Goal: Task Accomplishment & Management: Use online tool/utility

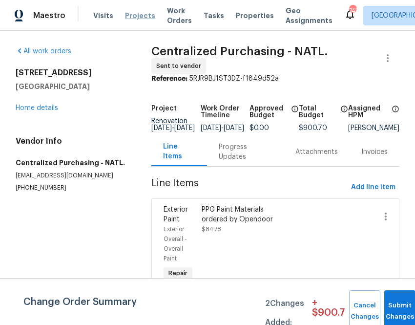
click at [140, 17] on span "Projects" at bounding box center [140, 16] width 30 height 10
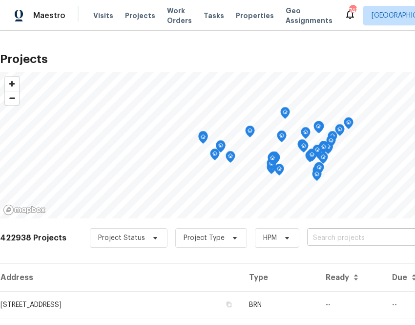
click at [360, 234] on input "text" at bounding box center [363, 237] width 112 height 15
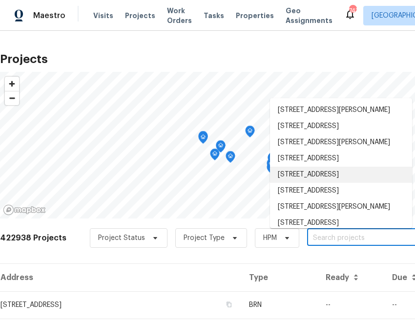
scroll to position [6, 0]
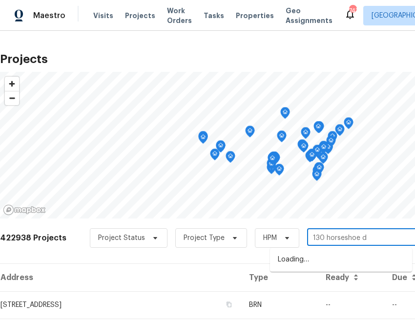
type input "130 horseshoe dr"
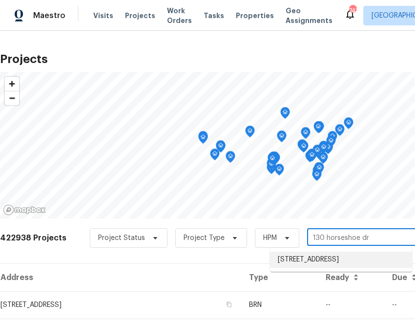
click at [298, 268] on li "130 Horseshoe Dr, Shelbyville, TN 37160" at bounding box center [341, 259] width 142 height 16
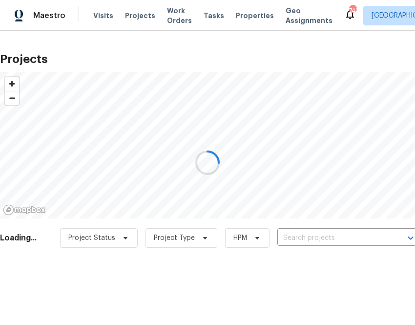
type input "130 Horseshoe Dr, Shelbyville, TN 37160"
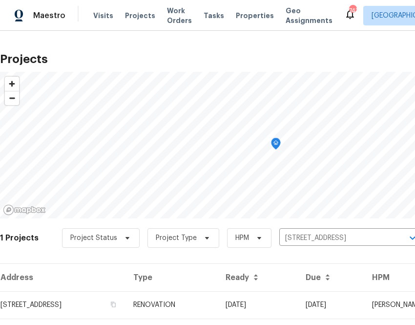
scroll to position [25, 0]
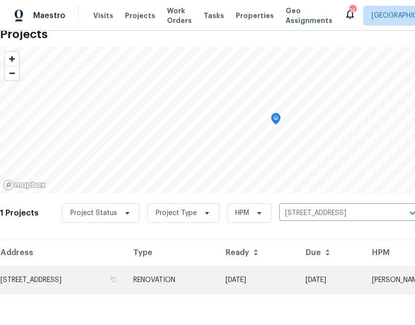
click at [126, 273] on td "130 Horseshoe Dr, Shelbyville, TN 37160" at bounding box center [63, 279] width 126 height 27
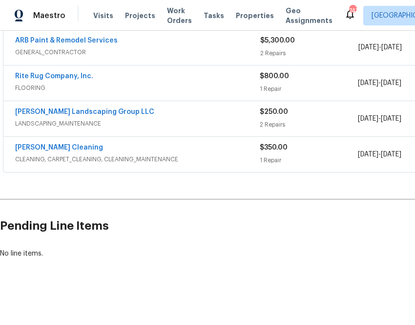
scroll to position [224, 137]
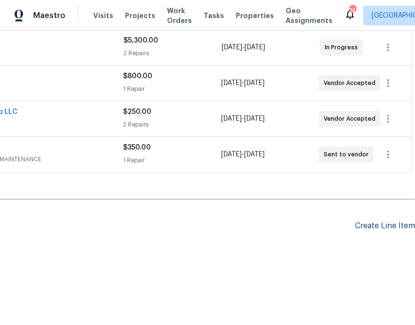
click at [387, 226] on div "Create Line Item" at bounding box center [385, 225] width 60 height 9
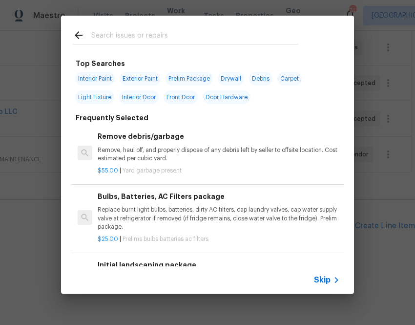
click at [333, 280] on icon at bounding box center [337, 280] width 12 height 12
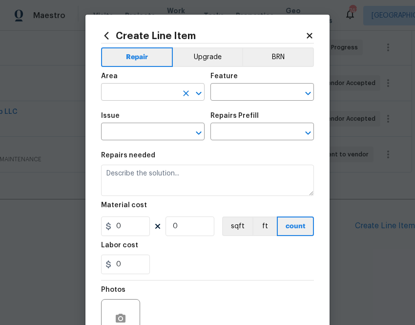
click at [159, 90] on input "text" at bounding box center [139, 92] width 76 height 15
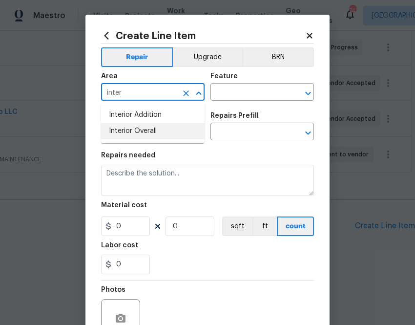
click at [130, 130] on li "Interior Overall" at bounding box center [153, 131] width 104 height 16
type input "Interior Overall"
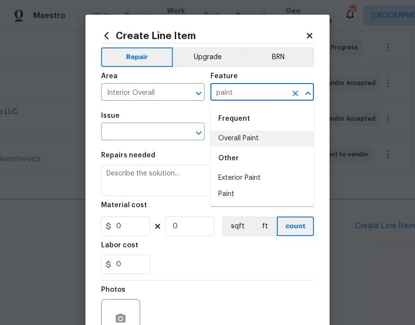
click at [273, 140] on li "Overall Paint" at bounding box center [262, 138] width 104 height 16
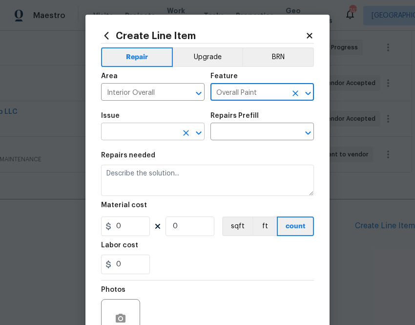
type input "Overall Paint"
click at [144, 135] on input "text" at bounding box center [139, 132] width 76 height 15
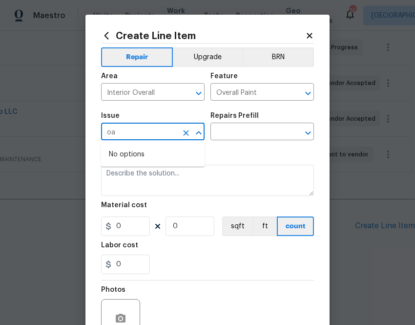
type input "o"
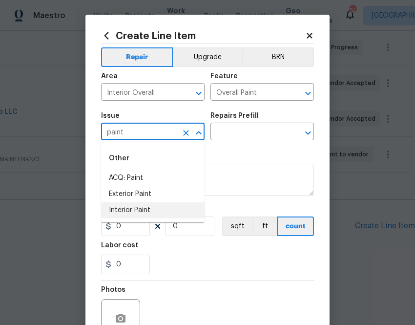
click at [134, 204] on li "Interior Paint" at bounding box center [153, 210] width 104 height 16
type input "Interior Paint"
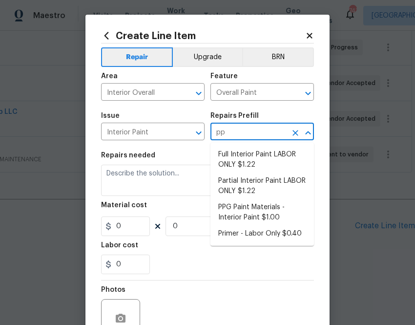
type input "ppg"
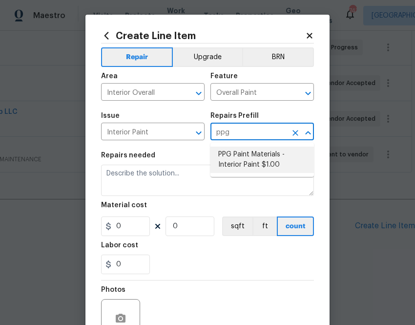
click at [250, 154] on li "PPG Paint Materials - Interior Paint $1.00" at bounding box center [262, 159] width 104 height 26
type input "PPG Paint Materials - Interior Paint $1.00"
type textarea "PPG Paint Materials ordered by Opendoor"
type input "1"
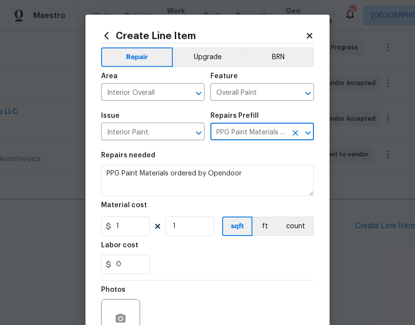
type input "PPG Paint Materials - Interior Paint $1.00"
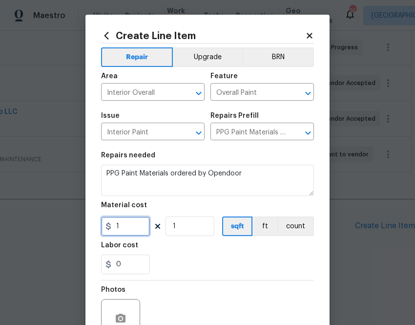
click at [121, 224] on input "1" at bounding box center [125, 226] width 49 height 20
paste input "552.85"
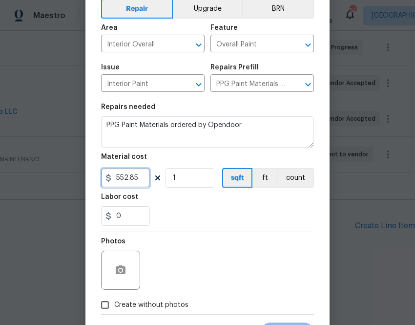
scroll to position [96, 0]
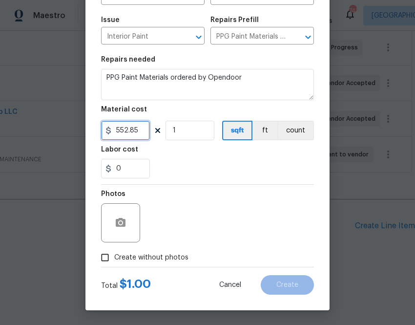
type input "552.85"
click at [155, 257] on span "Create without photos" at bounding box center [151, 257] width 74 height 10
click at [114, 257] on input "Create without photos" at bounding box center [105, 257] width 19 height 19
checkbox input "true"
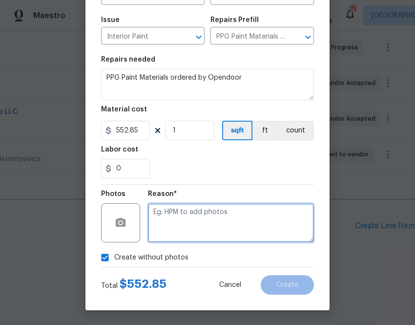
click at [188, 230] on textarea at bounding box center [231, 222] width 166 height 39
type textarea "."
type textarea "n"
type textarea "n.a"
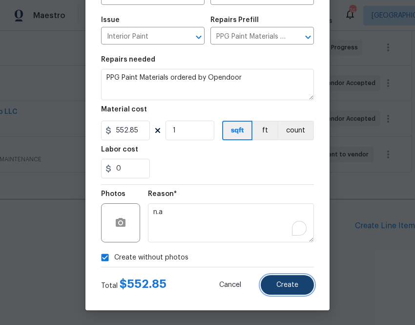
click at [299, 282] on button "Create" at bounding box center [287, 285] width 53 height 20
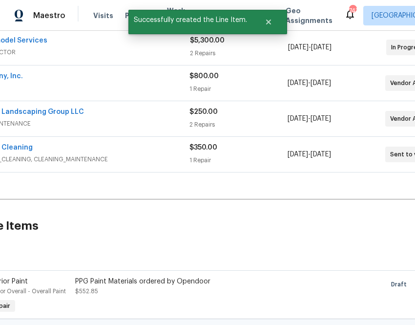
scroll to position [224, 0]
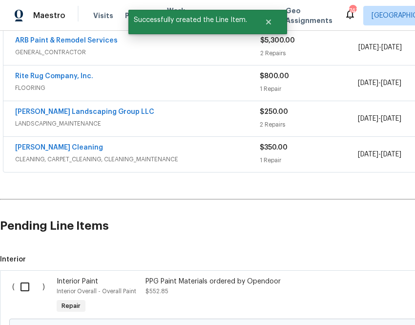
click at [26, 290] on input "checkbox" at bounding box center [29, 286] width 28 height 21
checkbox input "true"
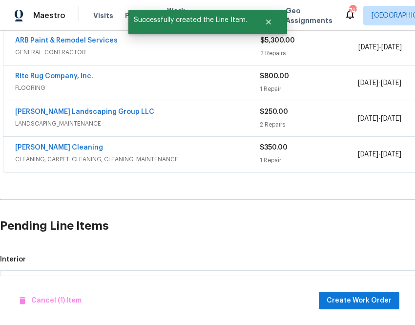
scroll to position [335, 0]
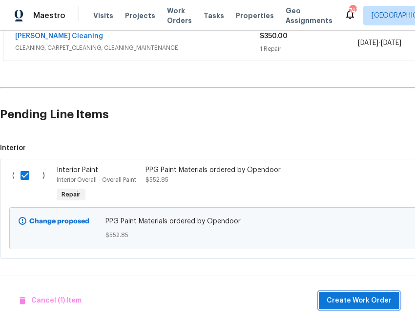
click at [336, 301] on span "Create Work Order" at bounding box center [359, 300] width 65 height 12
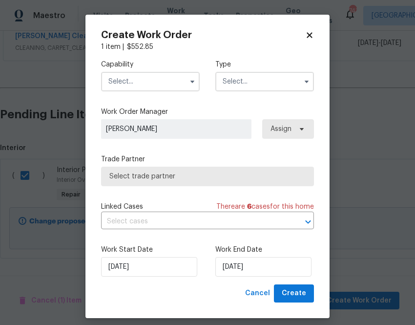
click at [160, 83] on input "text" at bounding box center [150, 82] width 99 height 20
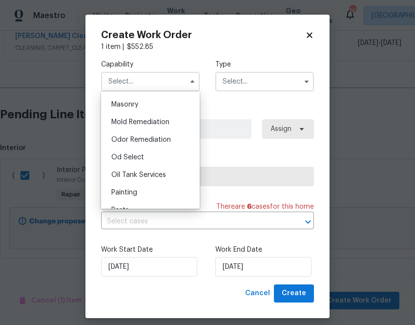
scroll to position [754, 0]
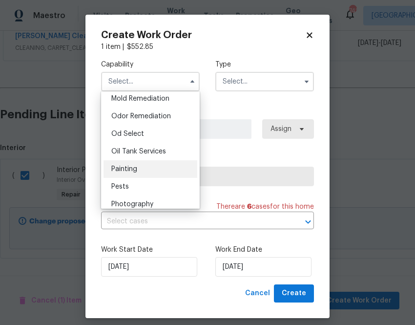
click at [153, 173] on div "Painting" at bounding box center [151, 169] width 94 height 18
type input "Painting"
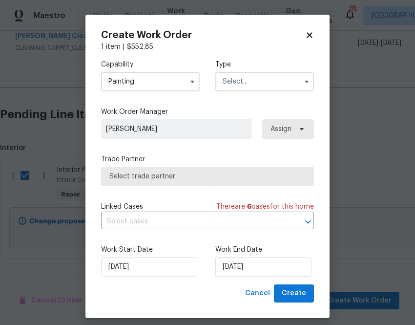
click at [252, 79] on input "text" at bounding box center [264, 82] width 99 height 20
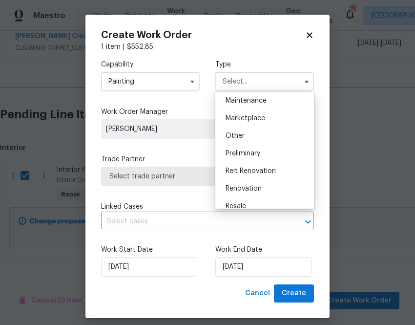
scroll to position [161, 0]
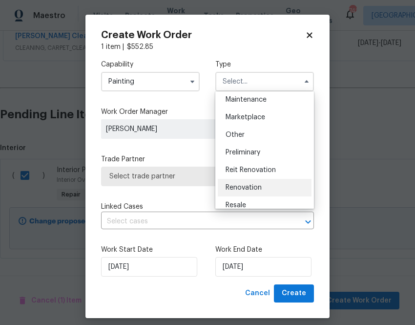
click at [250, 186] on span "Renovation" at bounding box center [244, 187] width 36 height 7
type input "Renovation"
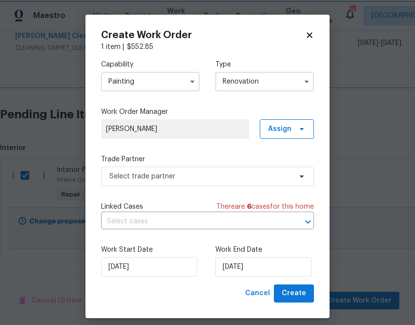
scroll to position [0, 0]
click at [280, 122] on span "Assign" at bounding box center [287, 129] width 54 height 20
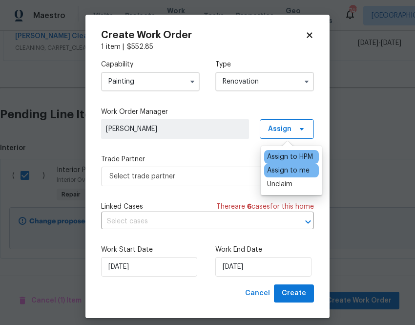
click at [279, 167] on div "Assign to me" at bounding box center [288, 171] width 42 height 10
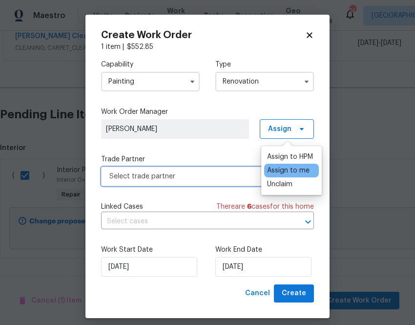
click at [222, 175] on span "Select trade partner" at bounding box center [200, 176] width 182 height 10
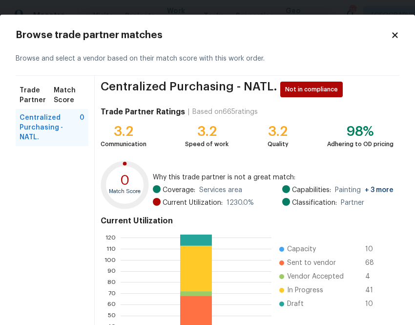
scroll to position [105, 0]
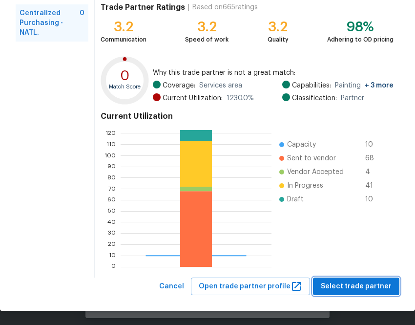
click at [353, 286] on span "Select trade partner" at bounding box center [356, 286] width 71 height 12
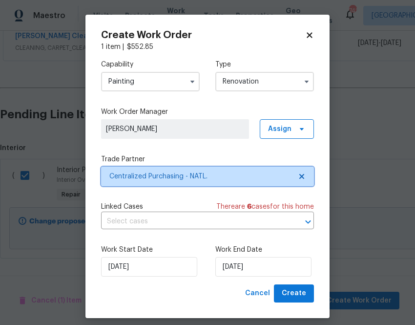
scroll to position [0, 0]
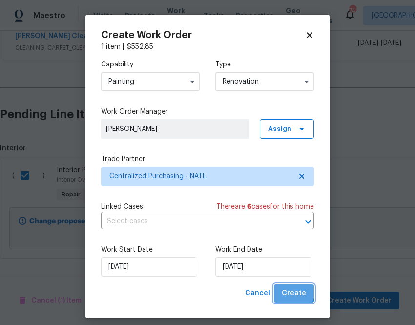
click at [294, 292] on span "Create" at bounding box center [294, 293] width 24 height 12
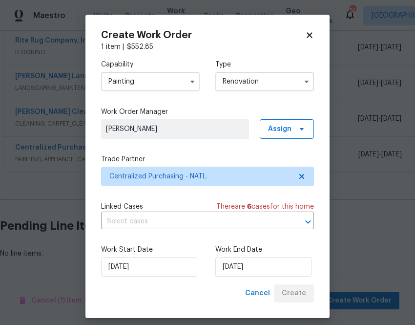
scroll to position [260, 0]
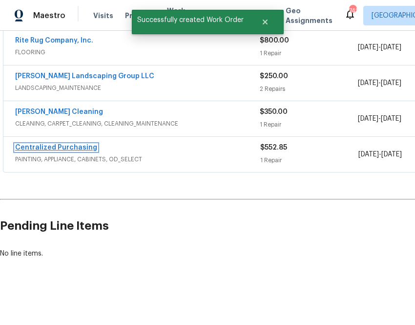
click at [87, 147] on link "Centralized Purchasing" at bounding box center [56, 147] width 82 height 7
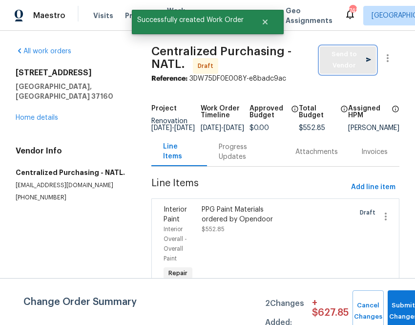
click at [335, 63] on span "Send to Vendor" at bounding box center [348, 60] width 46 height 22
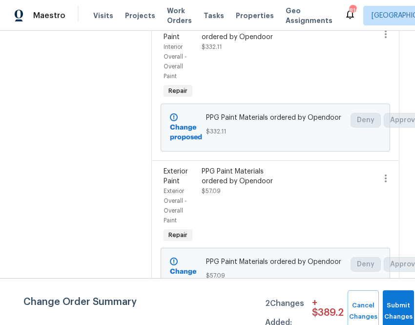
scroll to position [197, 0]
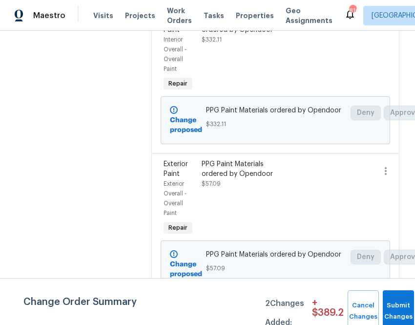
click at [254, 166] on div "PPG Paint Materials ordered by Opendoor" at bounding box center [247, 169] width 90 height 20
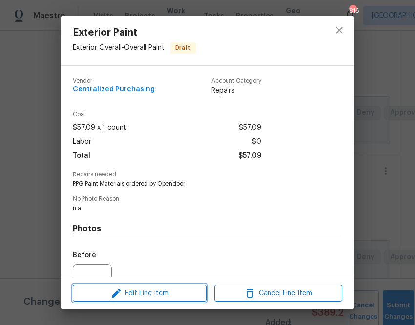
click at [143, 290] on span "Edit Line Item" at bounding box center [140, 293] width 128 height 12
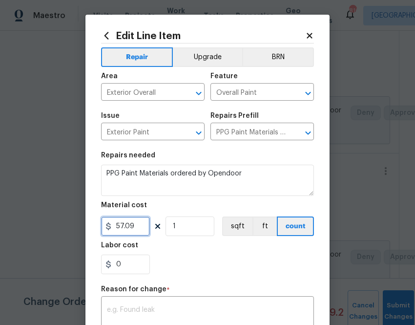
click at [123, 227] on input "57.09" at bounding box center [125, 226] width 49 height 20
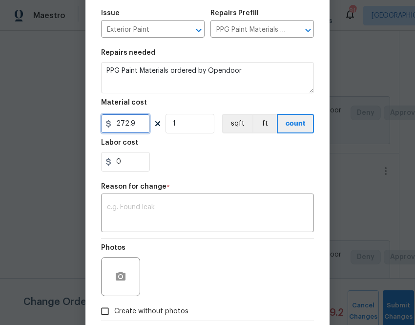
scroll to position [104, 0]
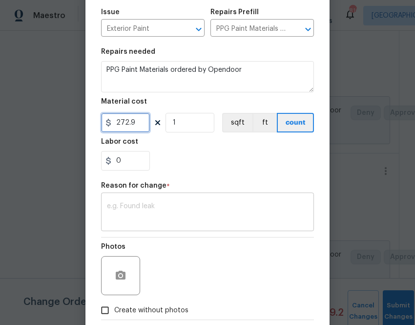
type input "272.9"
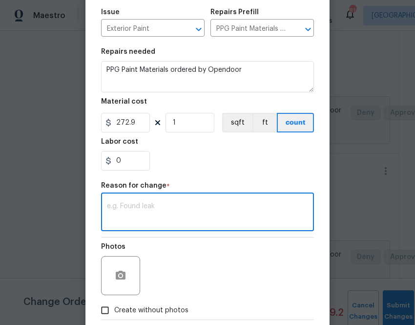
click at [139, 219] on textarea at bounding box center [207, 213] width 201 height 21
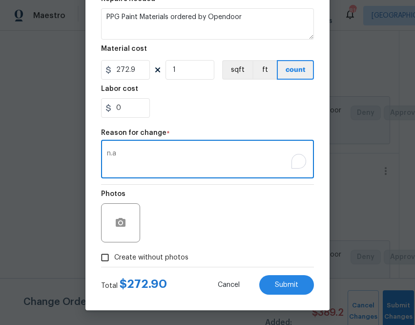
type textarea "n.a"
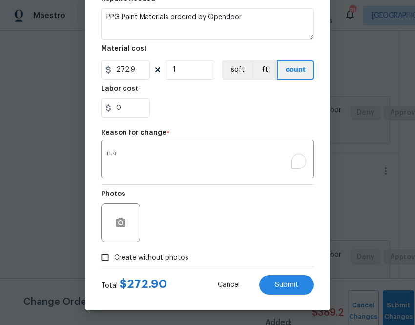
click at [145, 261] on span "Create without photos" at bounding box center [151, 257] width 74 height 10
click at [114, 261] on input "Create without photos" at bounding box center [105, 257] width 19 height 19
checkbox input "true"
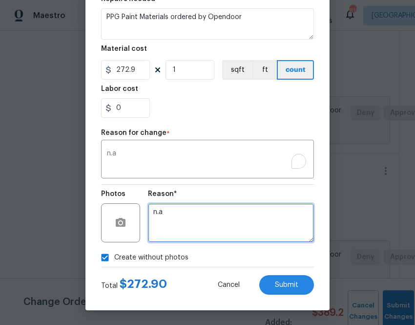
click at [189, 240] on textarea "n.a" at bounding box center [231, 222] width 166 height 39
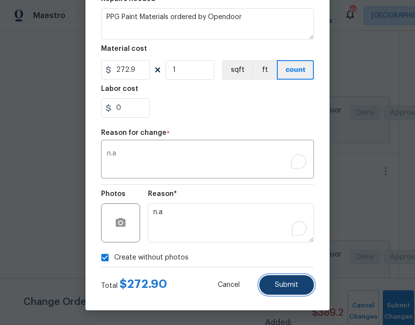
click at [283, 281] on span "Submit" at bounding box center [286, 284] width 23 height 7
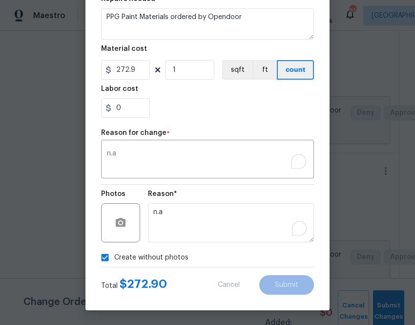
type input "57.09"
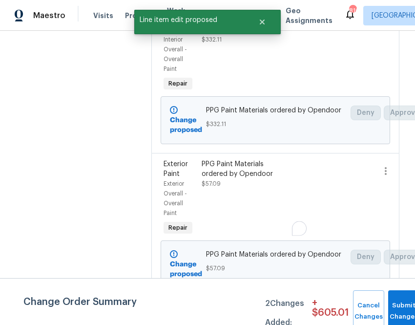
scroll to position [0, 0]
click at [410, 301] on button "Submit Changes" at bounding box center [403, 311] width 31 height 42
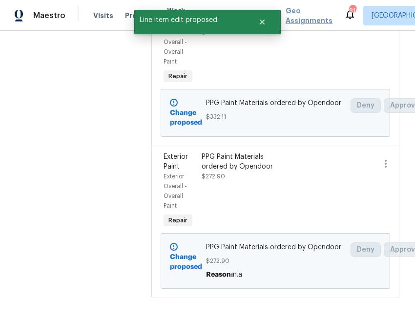
scroll to position [90, 0]
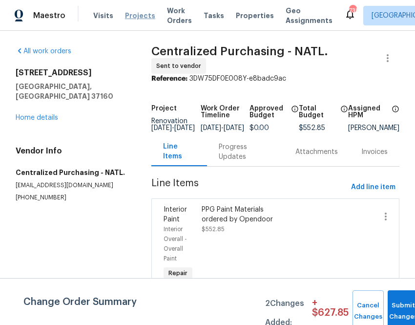
click at [144, 14] on span "Projects" at bounding box center [140, 16] width 30 height 10
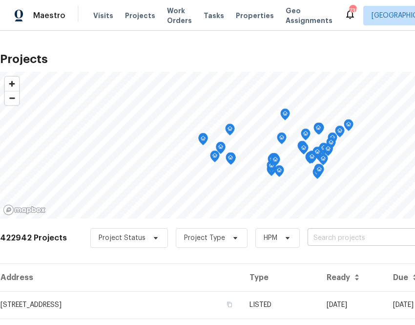
click at [318, 234] on input "text" at bounding box center [364, 237] width 112 height 15
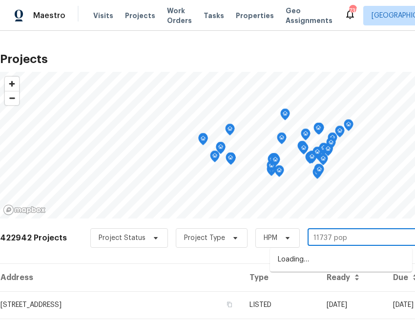
type input "11737 [PERSON_NAME]"
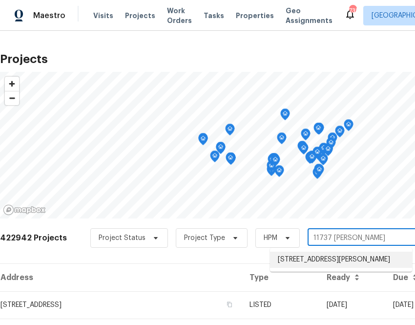
click at [321, 258] on li "[STREET_ADDRESS][PERSON_NAME]" at bounding box center [341, 259] width 142 height 16
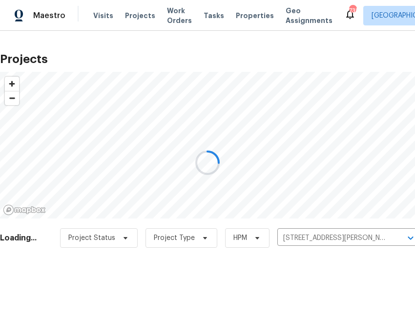
scroll to position [25, 0]
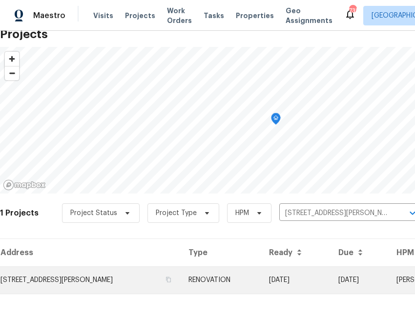
click at [109, 277] on td "[STREET_ADDRESS][PERSON_NAME]" at bounding box center [90, 279] width 181 height 27
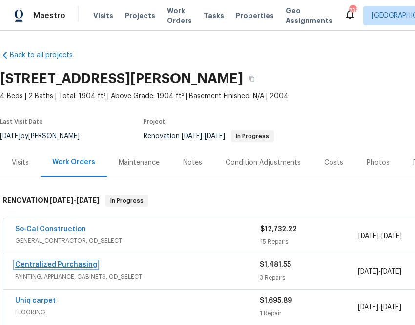
click at [84, 265] on link "Centralized Purchasing" at bounding box center [56, 264] width 82 height 7
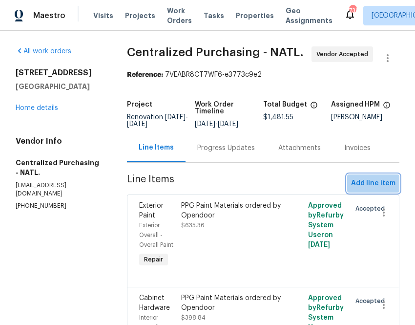
click at [369, 189] on span "Add line item" at bounding box center [373, 183] width 44 height 12
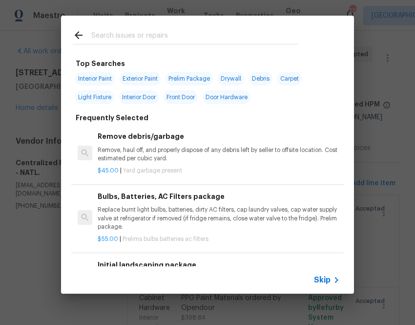
click at [332, 285] on icon at bounding box center [337, 280] width 12 height 12
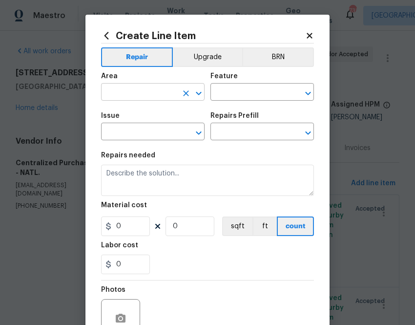
click at [170, 94] on input "text" at bounding box center [139, 92] width 76 height 15
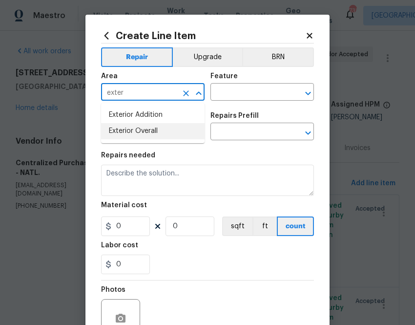
click at [150, 127] on li "Exterior Overall" at bounding box center [153, 131] width 104 height 16
type input "Exterior Overall"
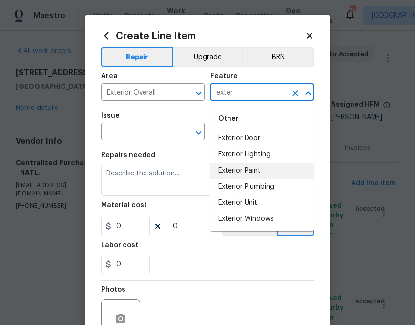
click at [256, 173] on li "Exterior Paint" at bounding box center [262, 171] width 104 height 16
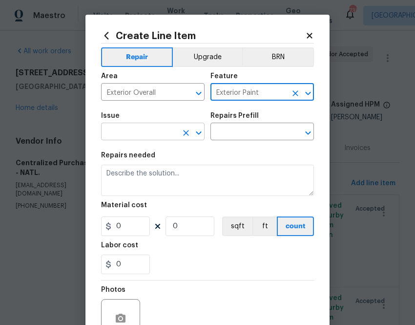
type input "Exterior Paint"
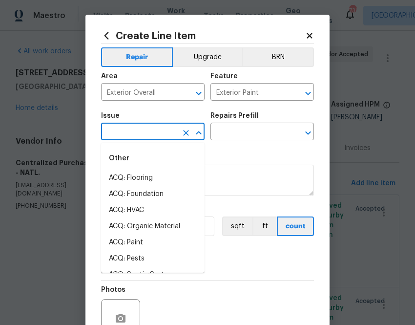
click at [142, 138] on input "text" at bounding box center [139, 132] width 76 height 15
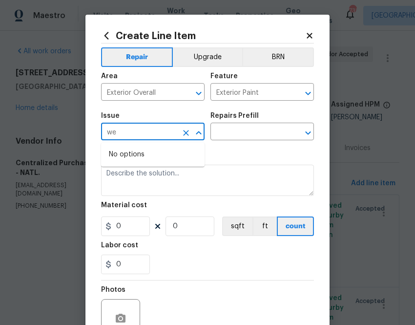
type input "w"
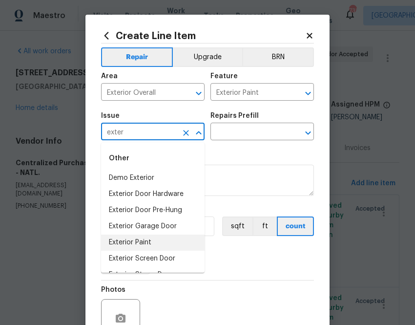
click at [126, 238] on li "Exterior Paint" at bounding box center [153, 242] width 104 height 16
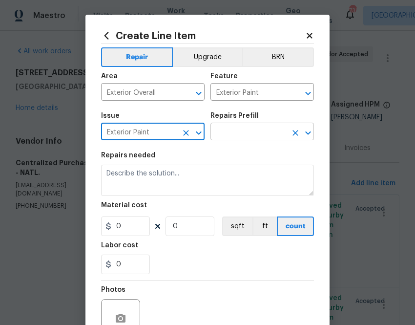
type input "Exterior Paint"
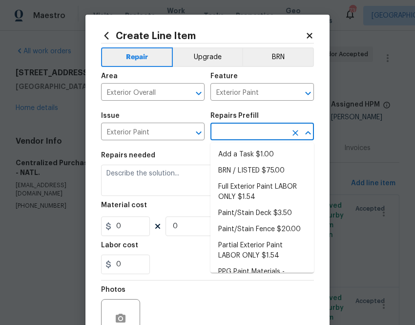
click at [259, 134] on input "text" at bounding box center [248, 132] width 76 height 15
type input "r"
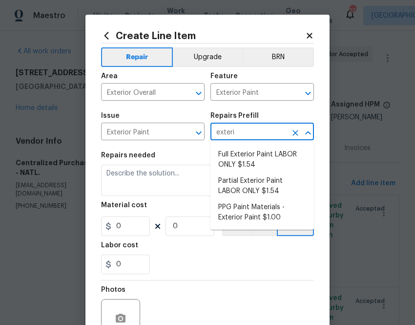
type input "exterio"
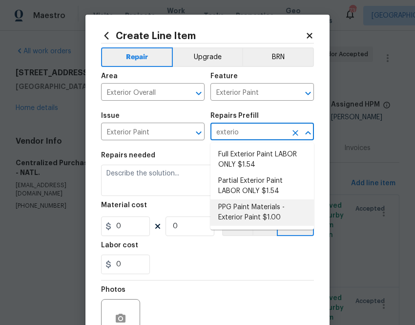
click at [272, 214] on li "PPG Paint Materials - Exterior Paint $1.00" at bounding box center [262, 212] width 104 height 26
type input "Overall Paint"
type input "PPG Paint Materials - Exterior Paint $1.00"
type textarea "PPG Paint Materials ordered by Opendoor"
type input "1"
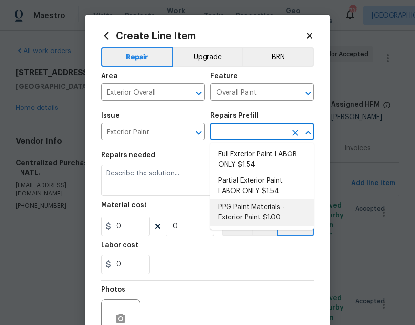
type input "1"
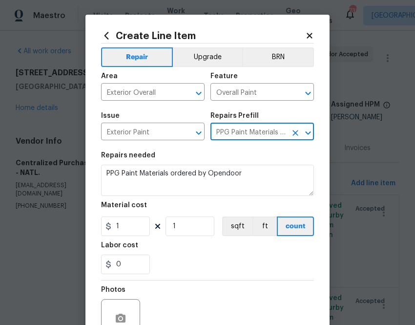
type input "PPG Paint Materials - Exterior Paint $1.00"
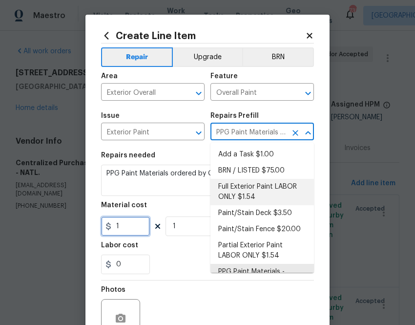
click at [119, 227] on input "1" at bounding box center [125, 226] width 49 height 20
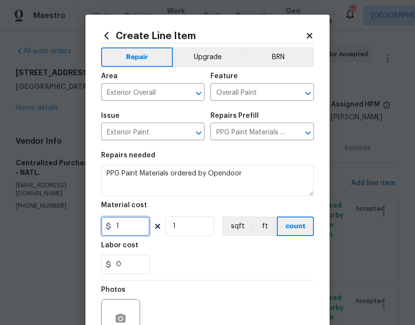
click at [119, 227] on input "1" at bounding box center [125, 226] width 49 height 20
paste input "79.13"
type input "179.13"
click at [177, 258] on div "0" at bounding box center [207, 264] width 213 height 20
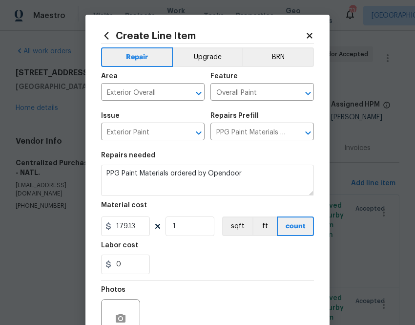
scroll to position [96, 0]
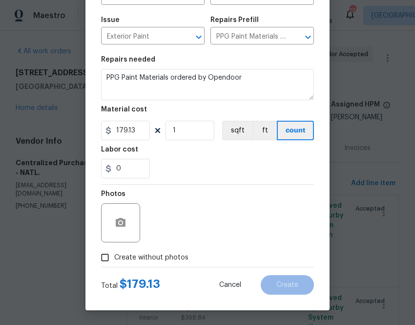
click at [169, 262] on span "Create without photos" at bounding box center [151, 257] width 74 height 10
click at [114, 262] on input "Create without photos" at bounding box center [105, 257] width 19 height 19
checkbox input "true"
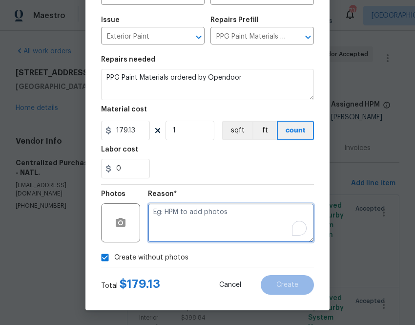
click at [188, 225] on textarea "To enrich screen reader interactions, please activate Accessibility in Grammarl…" at bounding box center [231, 222] width 166 height 39
type textarea "n.a"
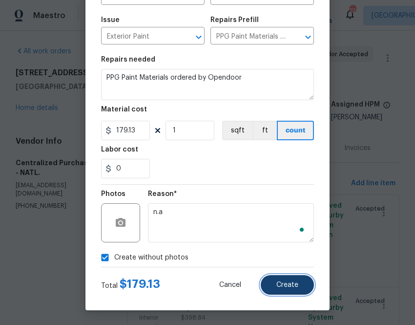
click at [276, 282] on span "Create" at bounding box center [287, 284] width 22 height 7
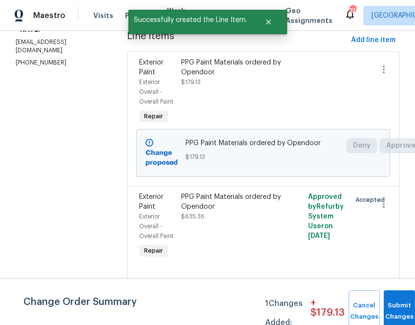
scroll to position [0, 0]
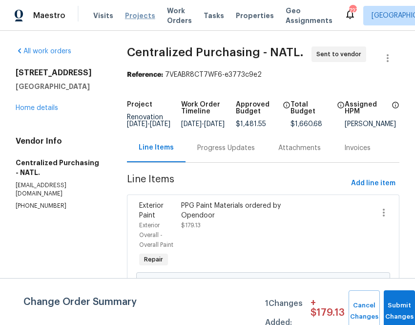
click at [129, 14] on span "Projects" at bounding box center [140, 16] width 30 height 10
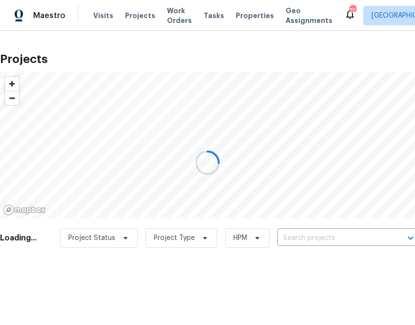
click at [306, 242] on div at bounding box center [207, 162] width 415 height 325
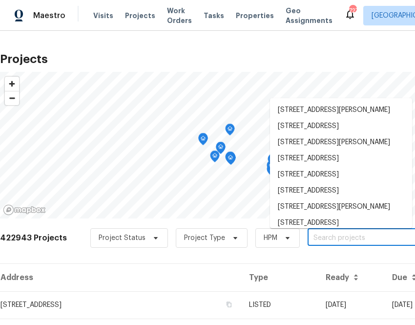
click at [308, 242] on input "text" at bounding box center [364, 237] width 112 height 15
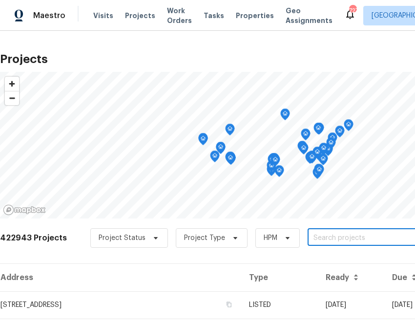
click at [308, 242] on input "text" at bounding box center [364, 237] width 112 height 15
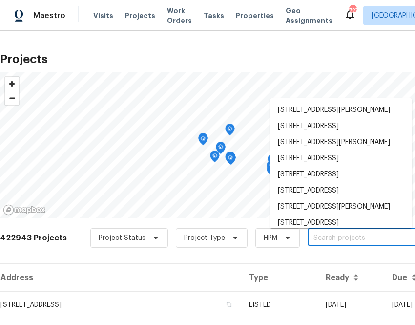
click at [308, 242] on input "text" at bounding box center [364, 237] width 112 height 15
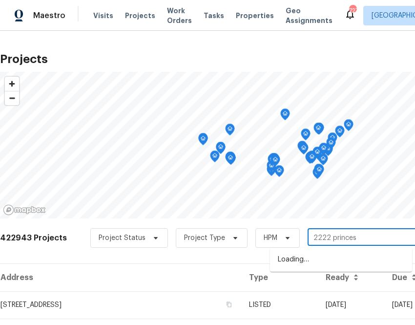
type input "2222 princess"
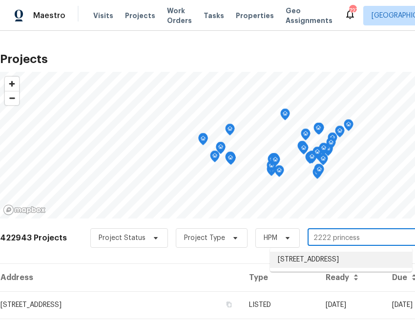
click at [299, 263] on li "[STREET_ADDRESS]" at bounding box center [341, 259] width 142 height 16
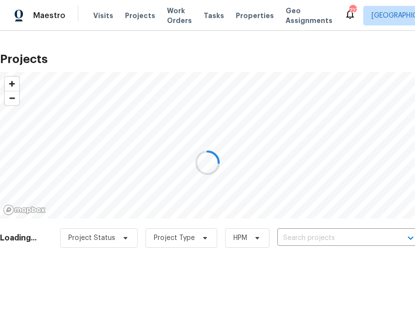
type input "[STREET_ADDRESS]"
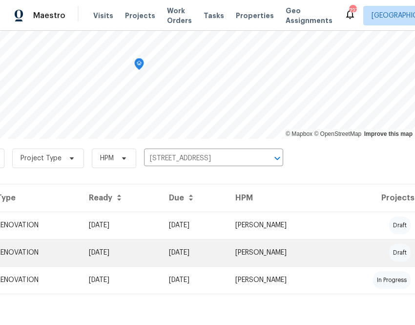
scroll to position [80, 0]
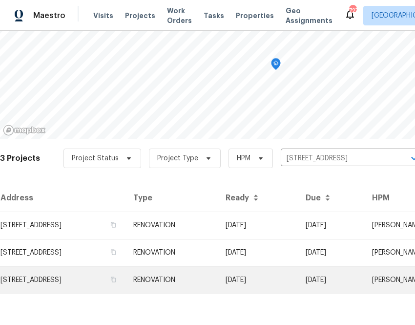
click at [90, 278] on td "[STREET_ADDRESS]" at bounding box center [63, 279] width 126 height 27
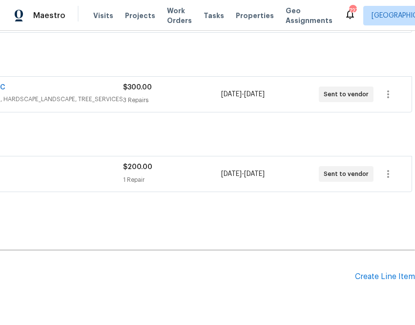
scroll to position [379, 137]
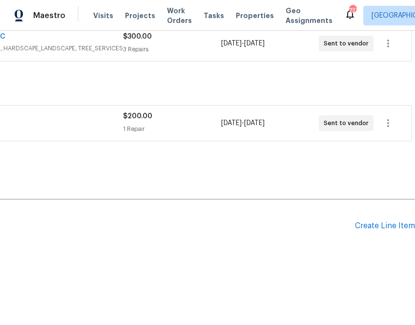
click at [385, 231] on div "Pending Line Items Create Line Item" at bounding box center [139, 225] width 552 height 45
click at [384, 227] on div "Create Line Item" at bounding box center [385, 225] width 60 height 9
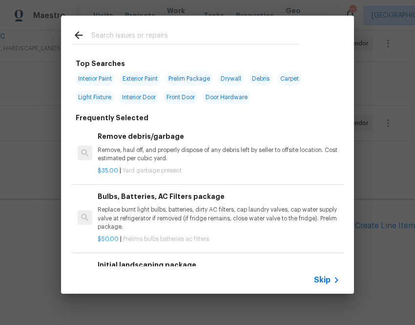
click at [344, 273] on div "Skip" at bounding box center [207, 279] width 293 height 27
click at [335, 277] on icon at bounding box center [337, 280] width 12 height 12
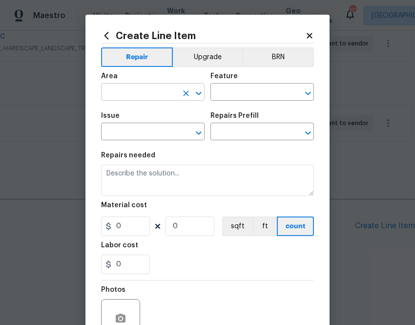
click at [169, 98] on input "text" at bounding box center [139, 92] width 76 height 15
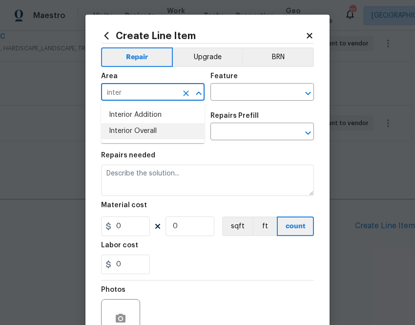
type input "inter"
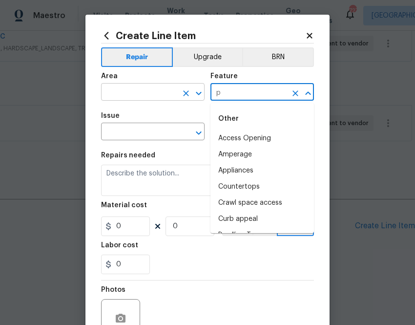
type input "p"
click at [117, 101] on input "text" at bounding box center [139, 92] width 76 height 15
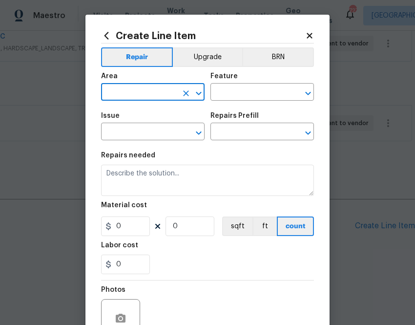
click at [117, 100] on input "text" at bounding box center [139, 92] width 76 height 15
click at [141, 126] on li "Interior Overall" at bounding box center [153, 131] width 104 height 16
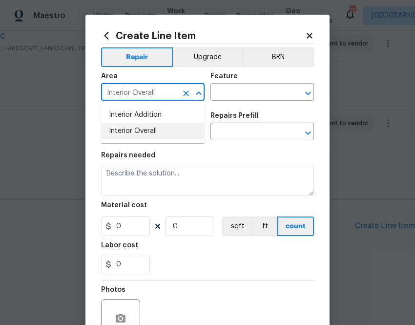
type input "Interior Overall"
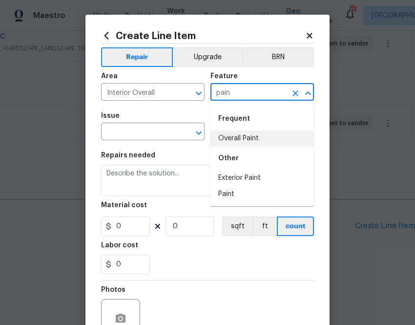
click at [280, 128] on div "Frequent" at bounding box center [262, 118] width 104 height 23
click at [240, 136] on li "Overall Paint" at bounding box center [262, 138] width 104 height 16
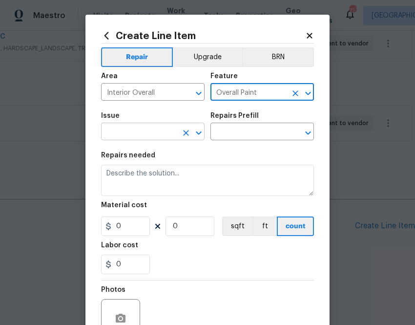
type input "Overall Paint"
click at [159, 133] on input "text" at bounding box center [139, 132] width 76 height 15
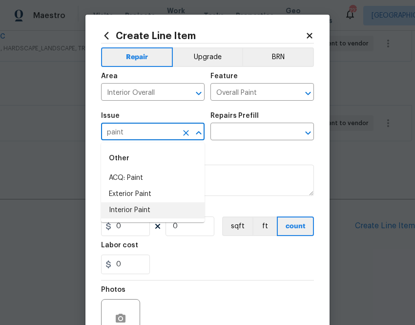
click at [153, 204] on li "Interior Paint" at bounding box center [153, 210] width 104 height 16
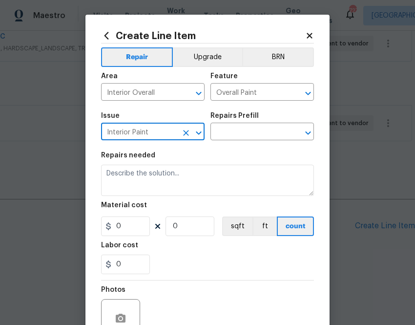
type input "Interior Paint"
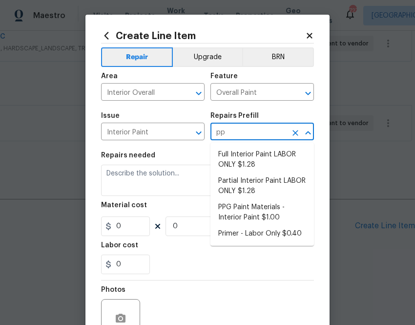
type input "ppg"
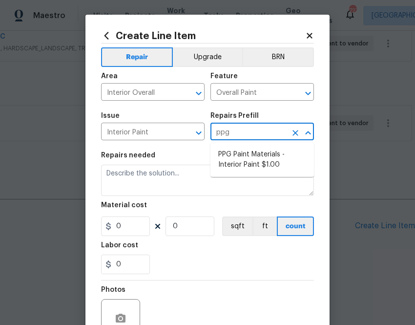
click at [240, 175] on ul "PPG Paint Materials - Interior Paint $1.00" at bounding box center [262, 160] width 104 height 34
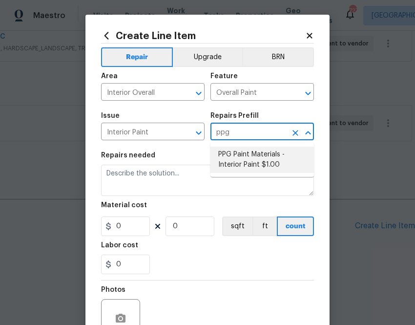
click at [240, 168] on li "PPG Paint Materials - Interior Paint $1.00" at bounding box center [262, 159] width 104 height 26
type input "PPG Paint Materials - Interior Paint $1.00"
type textarea "PPG Paint Materials ordered by Opendoor"
type input "1"
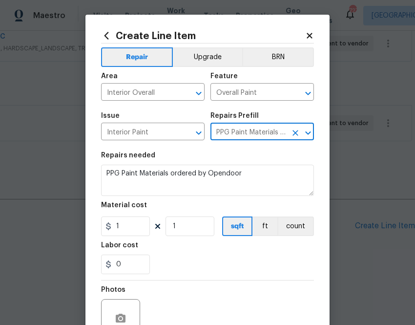
type input "PPG Paint Materials - Interior Paint $1.00"
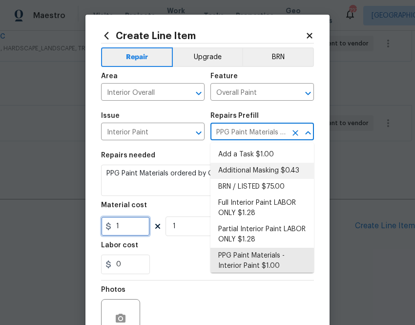
click at [133, 230] on input "1" at bounding box center [125, 226] width 49 height 20
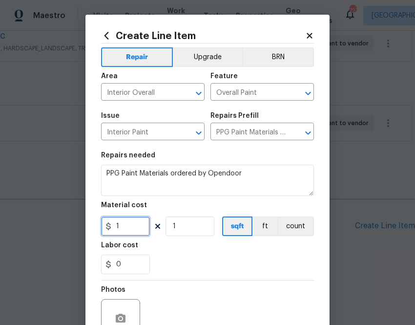
click at [133, 230] on input "1" at bounding box center [125, 226] width 49 height 20
paste input "859.8"
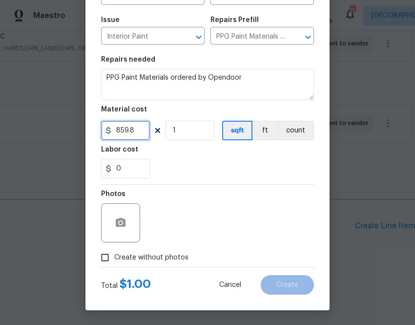
type input "859.8"
click at [177, 252] on span "Create without photos" at bounding box center [151, 257] width 74 height 10
click at [114, 252] on input "Create without photos" at bounding box center [105, 257] width 19 height 19
checkbox input "true"
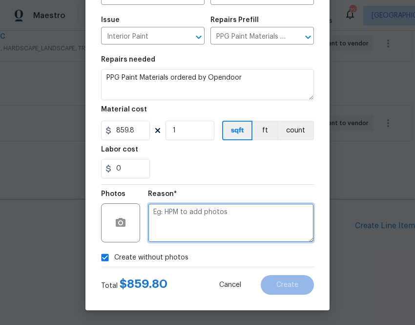
click at [206, 230] on textarea at bounding box center [231, 222] width 166 height 39
type textarea "n.a"
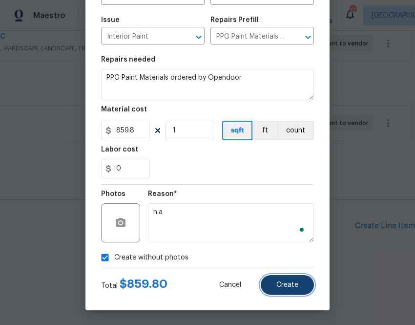
click at [291, 289] on button "Create" at bounding box center [287, 285] width 53 height 20
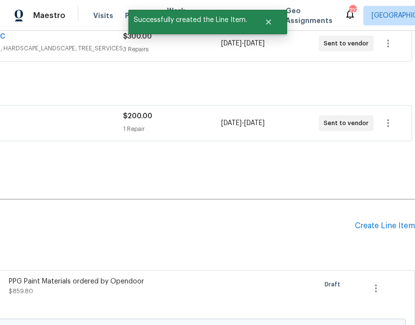
scroll to position [379, 0]
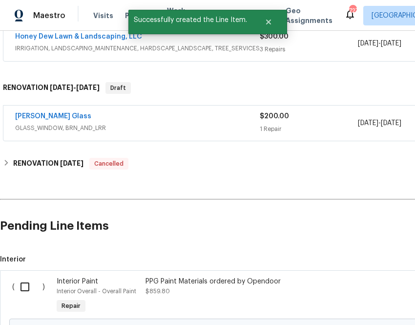
click at [25, 286] on input "checkbox" at bounding box center [29, 286] width 28 height 21
checkbox input "true"
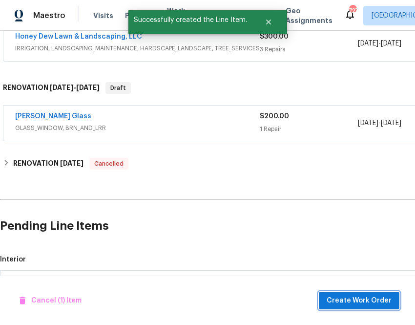
click at [359, 298] on span "Create Work Order" at bounding box center [359, 300] width 65 height 12
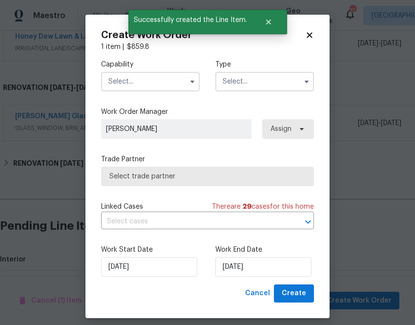
click at [165, 68] on label "Capability" at bounding box center [150, 65] width 99 height 10
click at [165, 71] on div "Capability" at bounding box center [150, 76] width 99 height 32
click at [165, 77] on input "text" at bounding box center [150, 82] width 99 height 20
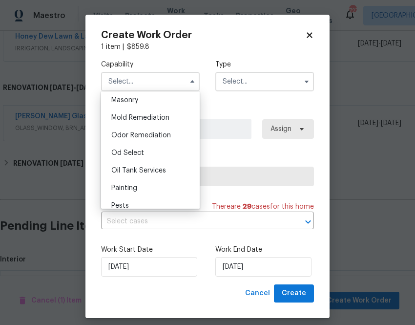
scroll to position [759, 0]
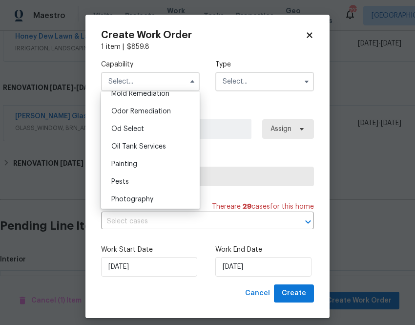
click at [158, 158] on div "Painting" at bounding box center [151, 164] width 94 height 18
type input "Painting"
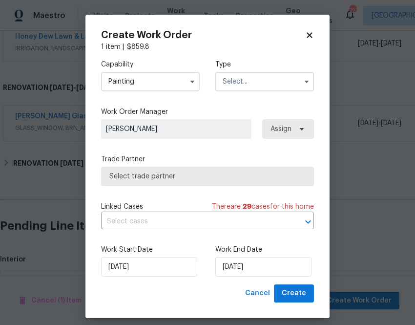
click at [276, 75] on input "text" at bounding box center [264, 82] width 99 height 20
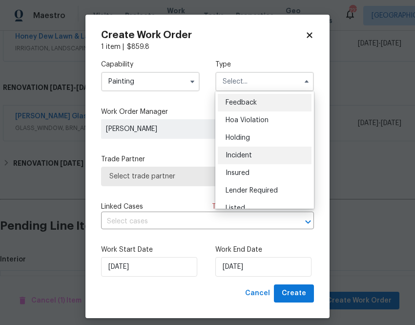
scroll to position [207, 0]
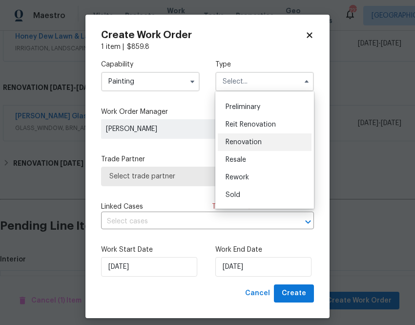
click at [250, 140] on span "Renovation" at bounding box center [244, 142] width 36 height 7
type input "Renovation"
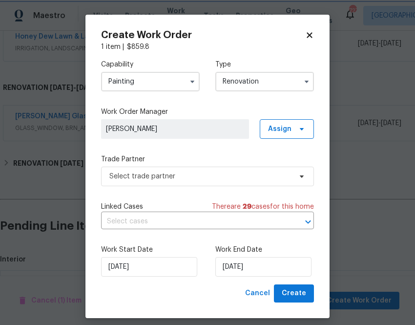
scroll to position [0, 0]
click at [288, 132] on span "Assign" at bounding box center [279, 129] width 23 height 10
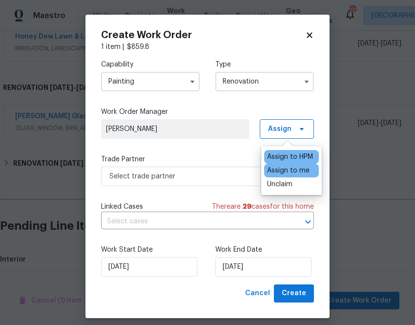
click at [294, 172] on div "Assign to me" at bounding box center [288, 171] width 42 height 10
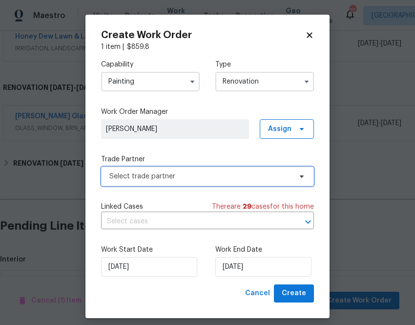
click at [219, 178] on span "Select trade partner" at bounding box center [200, 176] width 182 height 10
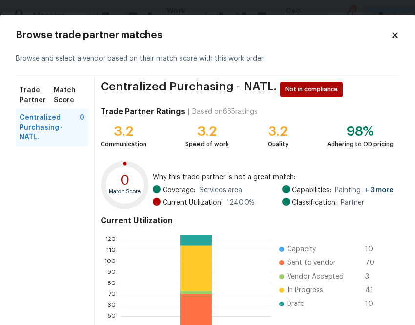
scroll to position [105, 0]
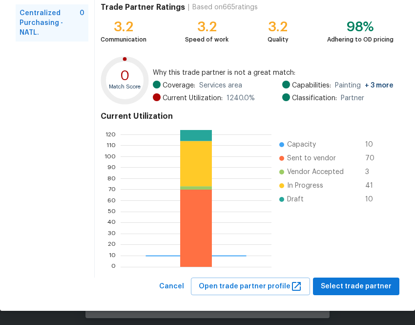
click at [359, 309] on div "Browse trade partner matches Browse and select a vendor based on their match sc…" at bounding box center [207, 110] width 415 height 400
click at [357, 287] on span "Select trade partner" at bounding box center [356, 286] width 71 height 12
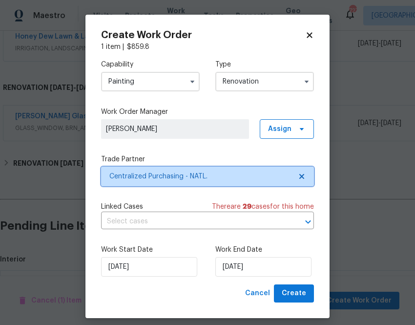
scroll to position [0, 0]
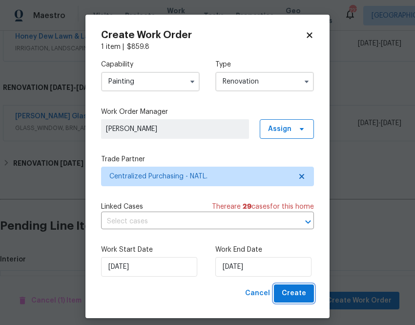
click at [295, 291] on span "Create" at bounding box center [294, 293] width 24 height 12
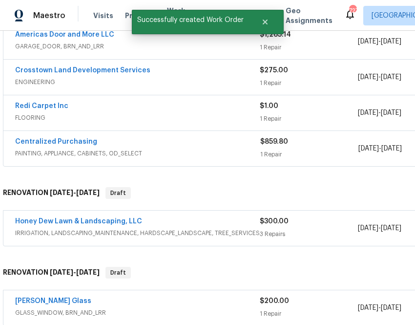
scroll to position [175, 0]
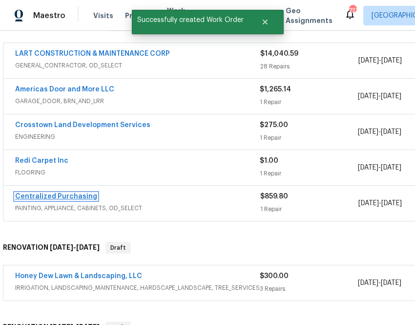
click at [61, 195] on link "Centralized Purchasing" at bounding box center [56, 196] width 82 height 7
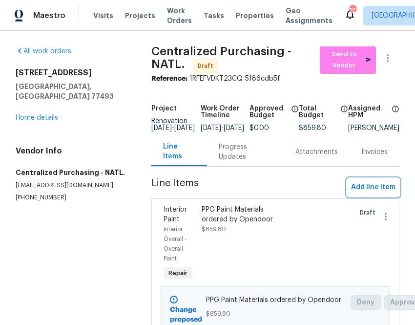
click at [367, 193] on span "Add line item" at bounding box center [373, 187] width 44 height 12
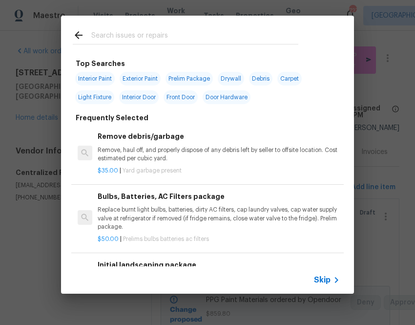
click at [315, 267] on div "Skip" at bounding box center [207, 279] width 293 height 27
click at [316, 280] on span "Skip" at bounding box center [322, 280] width 17 height 10
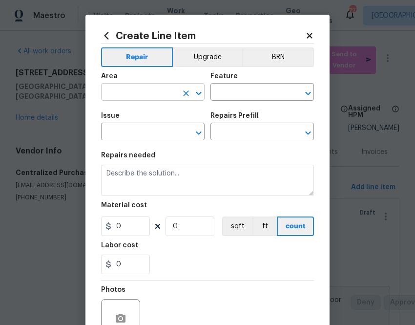
click at [176, 96] on input "text" at bounding box center [139, 92] width 76 height 15
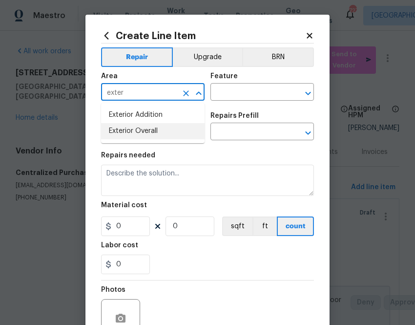
click at [167, 127] on li "Exterior Overall" at bounding box center [153, 131] width 104 height 16
type input "Exterior Overall"
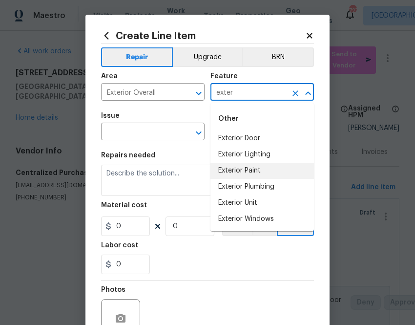
click at [240, 167] on li "Exterior Paint" at bounding box center [262, 171] width 104 height 16
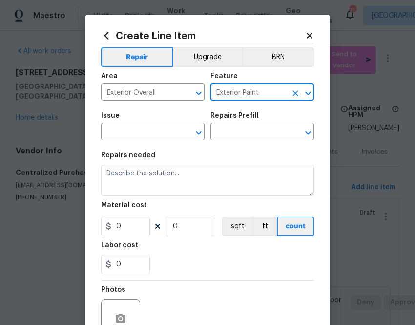
type input "Exterior Paint"
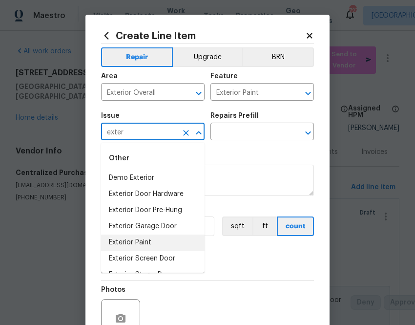
click at [144, 236] on li "Exterior Paint" at bounding box center [153, 242] width 104 height 16
type input "Exterior Paint"
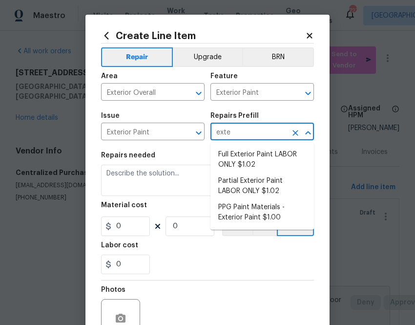
type input "exter"
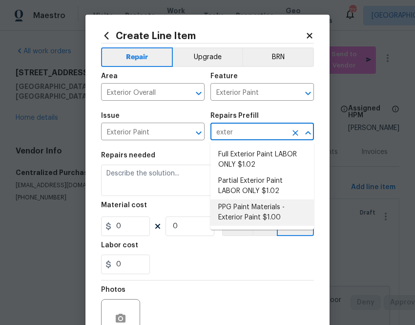
click at [234, 210] on li "PPG Paint Materials - Exterior Paint $1.00" at bounding box center [262, 212] width 104 height 26
type input "Overall Paint"
type input "PPG Paint Materials - Exterior Paint $1.00"
type textarea "PPG Paint Materials ordered by Opendoor"
type input "1"
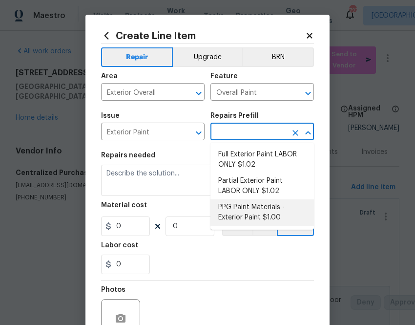
type input "1"
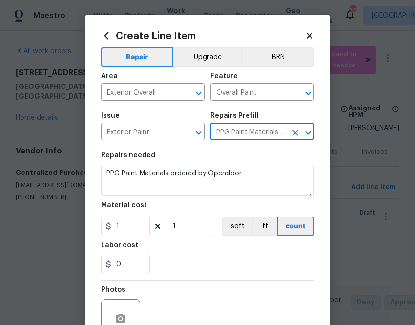
type input "PPG Paint Materials - Exterior Paint $1.00"
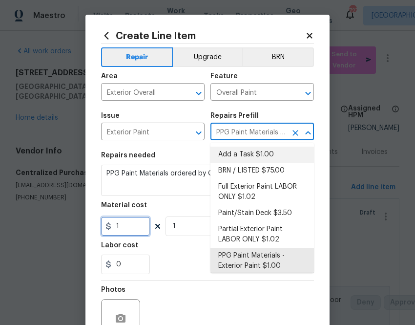
click at [135, 222] on input "1" at bounding box center [125, 226] width 49 height 20
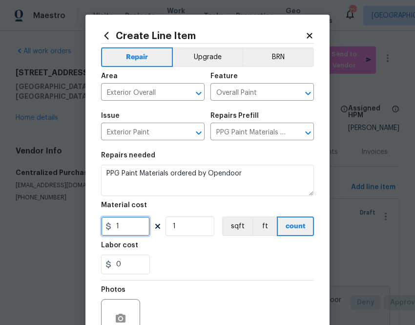
click at [135, 222] on input "1" at bounding box center [125, 226] width 49 height 20
paste input "03.35"
type input "103.35"
click at [178, 270] on div "0" at bounding box center [207, 264] width 213 height 20
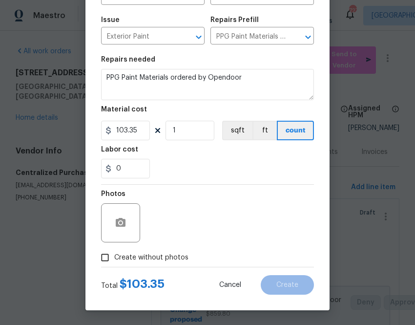
click at [171, 259] on span "Create without photos" at bounding box center [151, 257] width 74 height 10
click at [114, 259] on input "Create without photos" at bounding box center [105, 257] width 19 height 19
checkbox input "true"
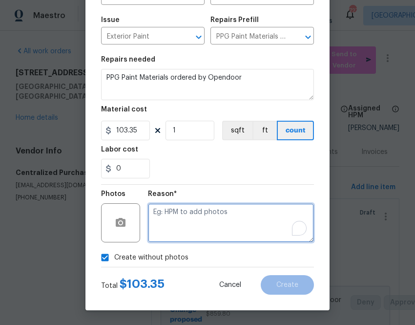
click at [200, 222] on textarea "To enrich screen reader interactions, please activate Accessibility in Grammarl…" at bounding box center [231, 222] width 166 height 39
type textarea "n.a"
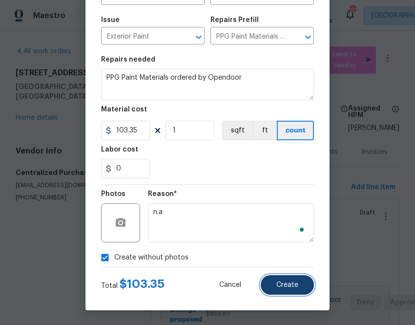
click at [284, 283] on span "Create" at bounding box center [287, 284] width 22 height 7
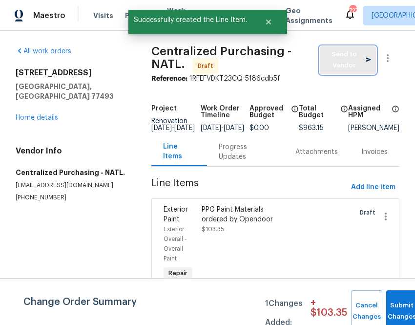
click at [342, 63] on span "Send to Vendor" at bounding box center [348, 60] width 46 height 22
